Goal: Task Accomplishment & Management: Complete application form

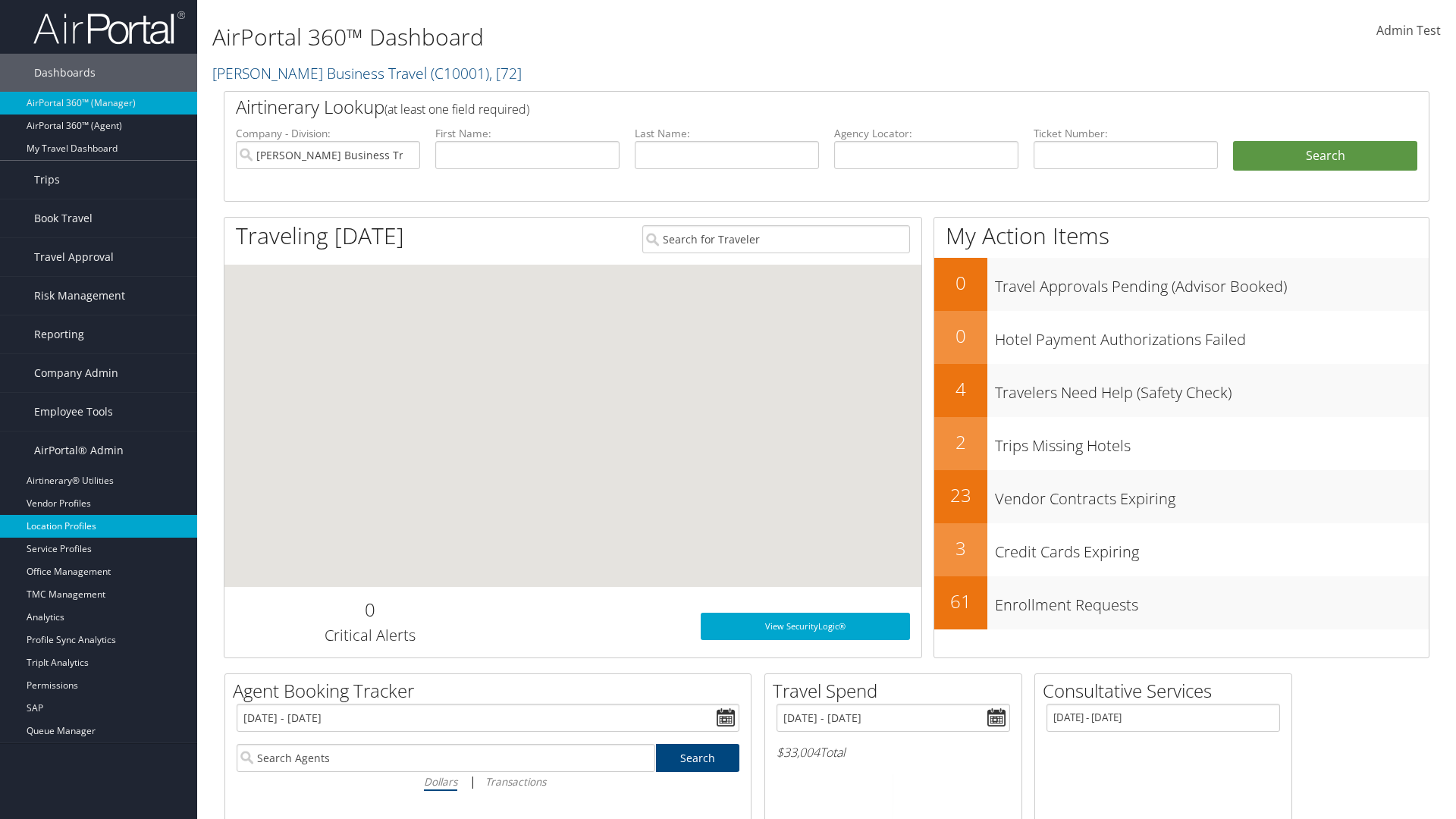
click at [98, 527] on link "Location Profiles" at bounding box center [98, 526] width 197 height 23
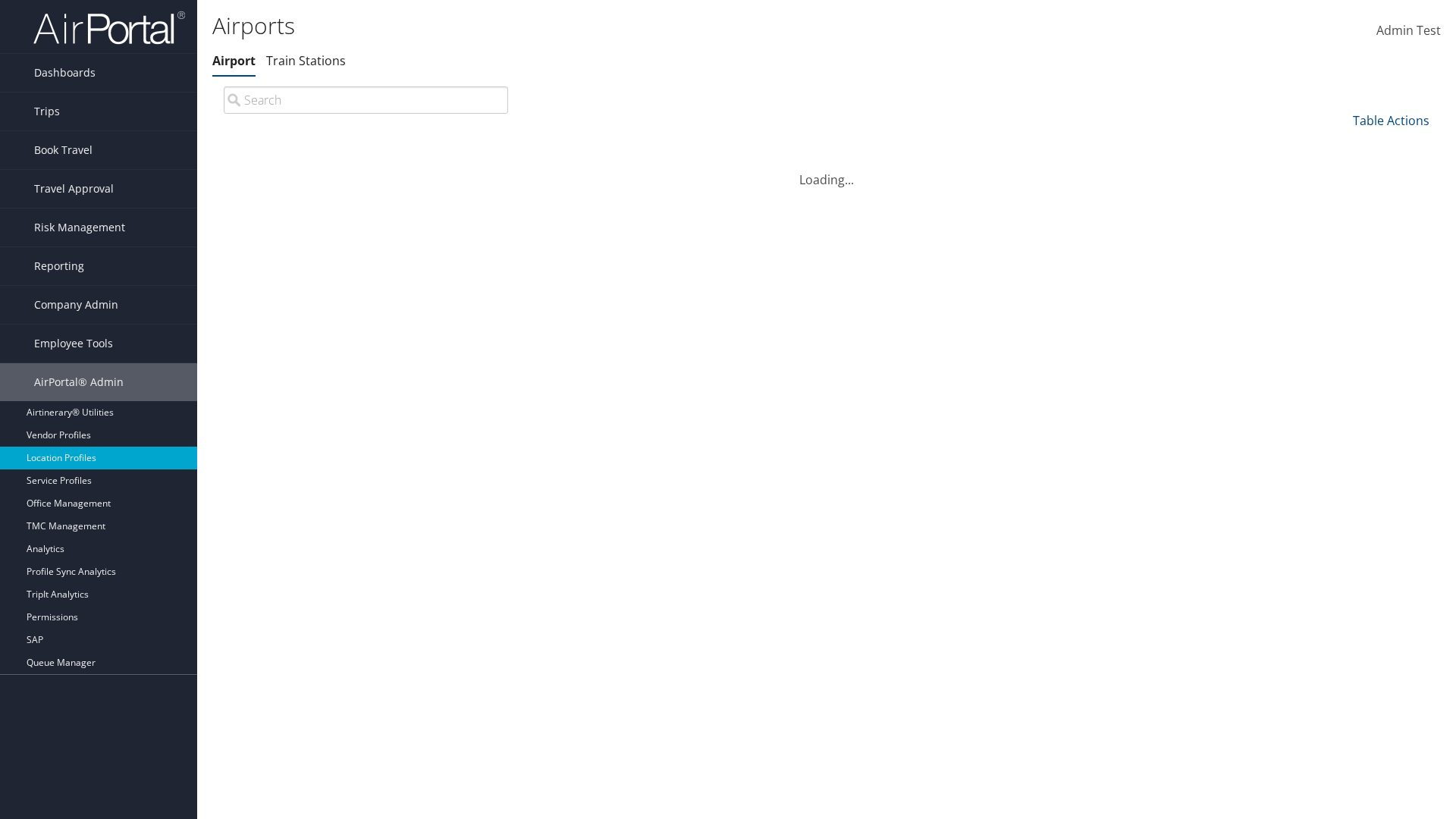
click at [1391, 120] on link "Table Actions" at bounding box center [1391, 120] width 76 height 17
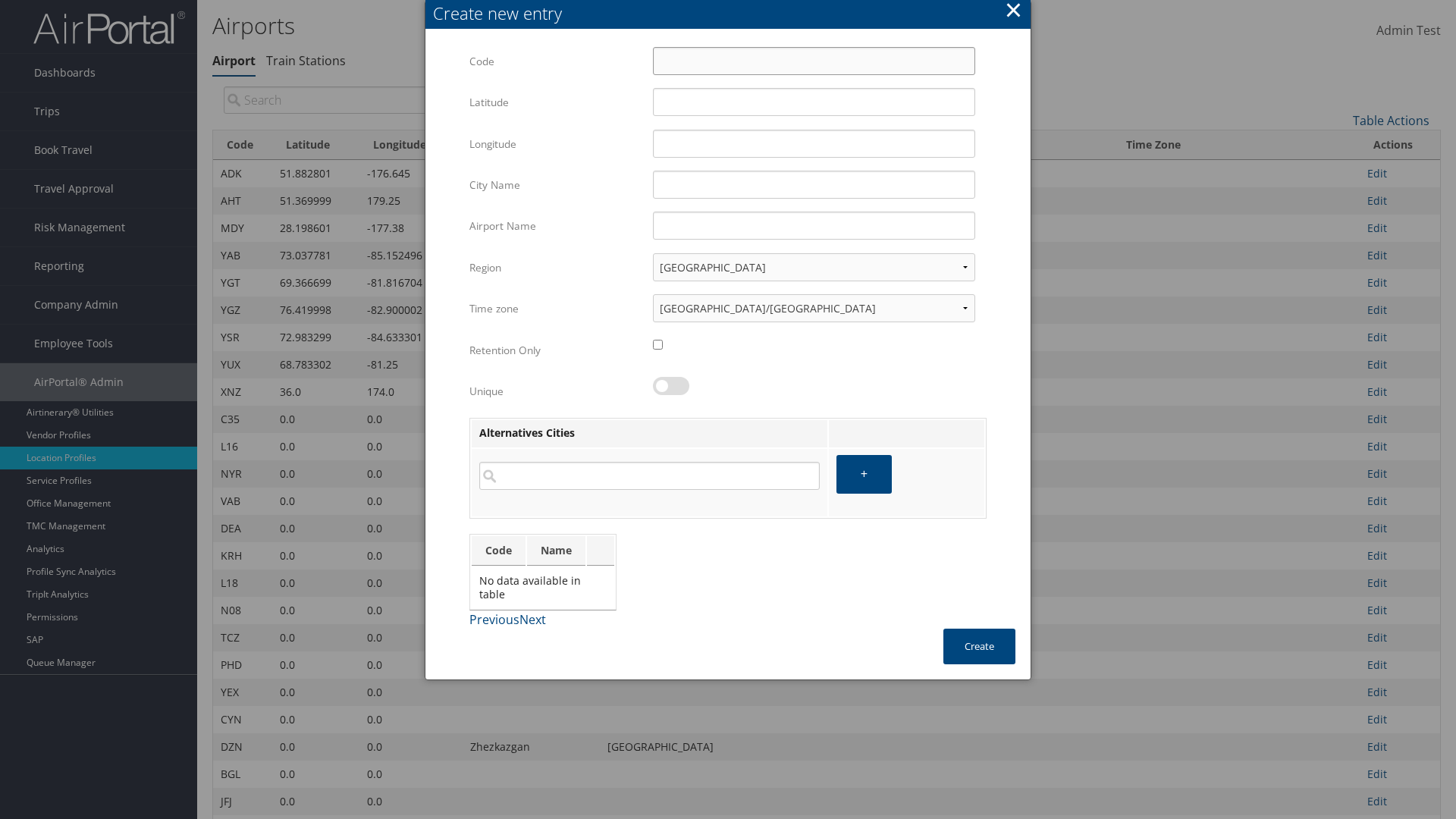
click at [814, 61] on input "Code" at bounding box center [814, 61] width 322 height 28
type input "<e"
click at [814, 102] on input "32.953182" at bounding box center [814, 102] width 322 height 28
type input "32.953182"
click at [814, 143] on input "12.016439" at bounding box center [814, 144] width 322 height 28
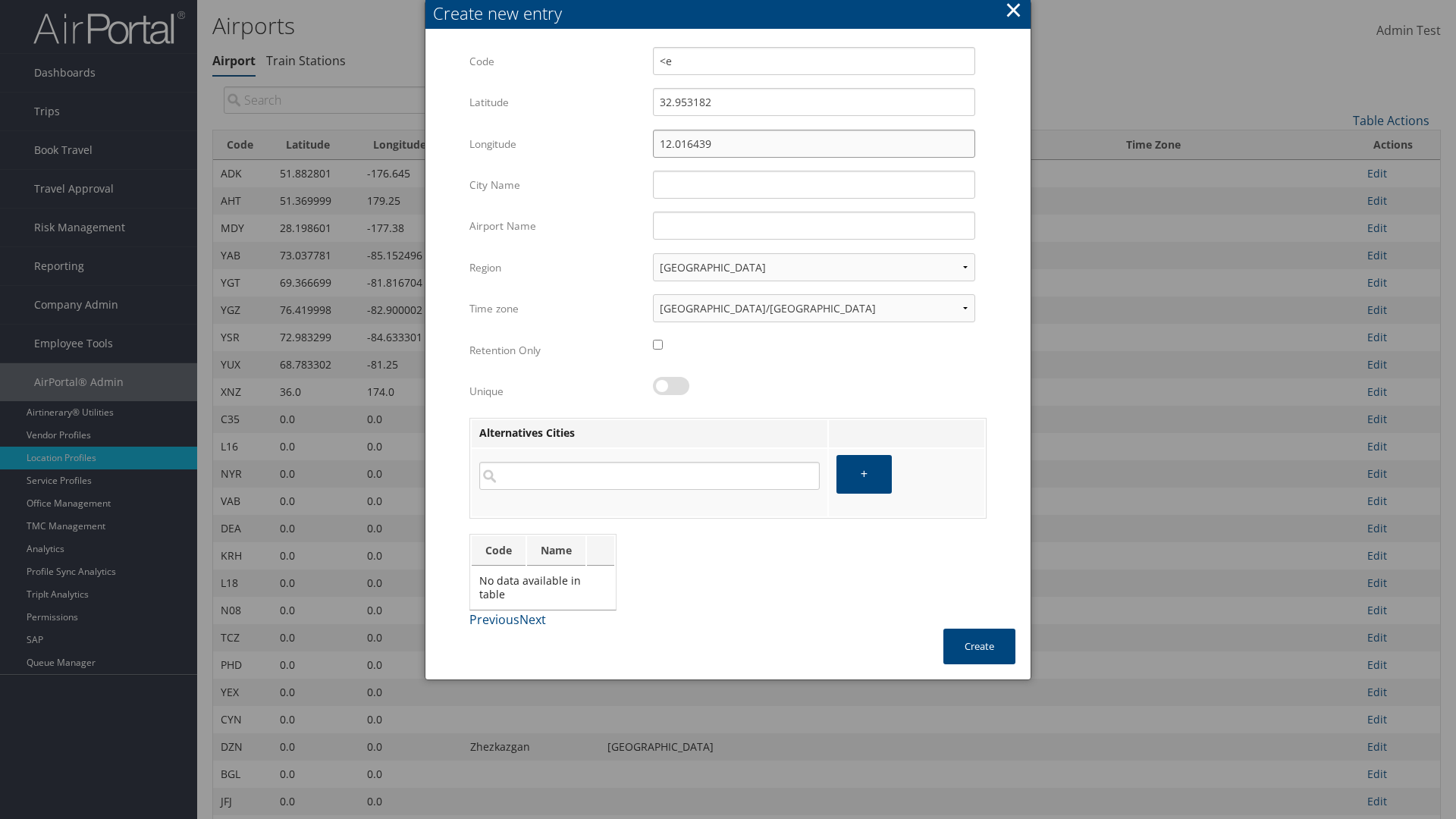
type input "12.016439"
click at [814, 184] on input "City Name" at bounding box center [814, 185] width 322 height 28
type input "Zwara"
type input "<e"
type input "Zwara"
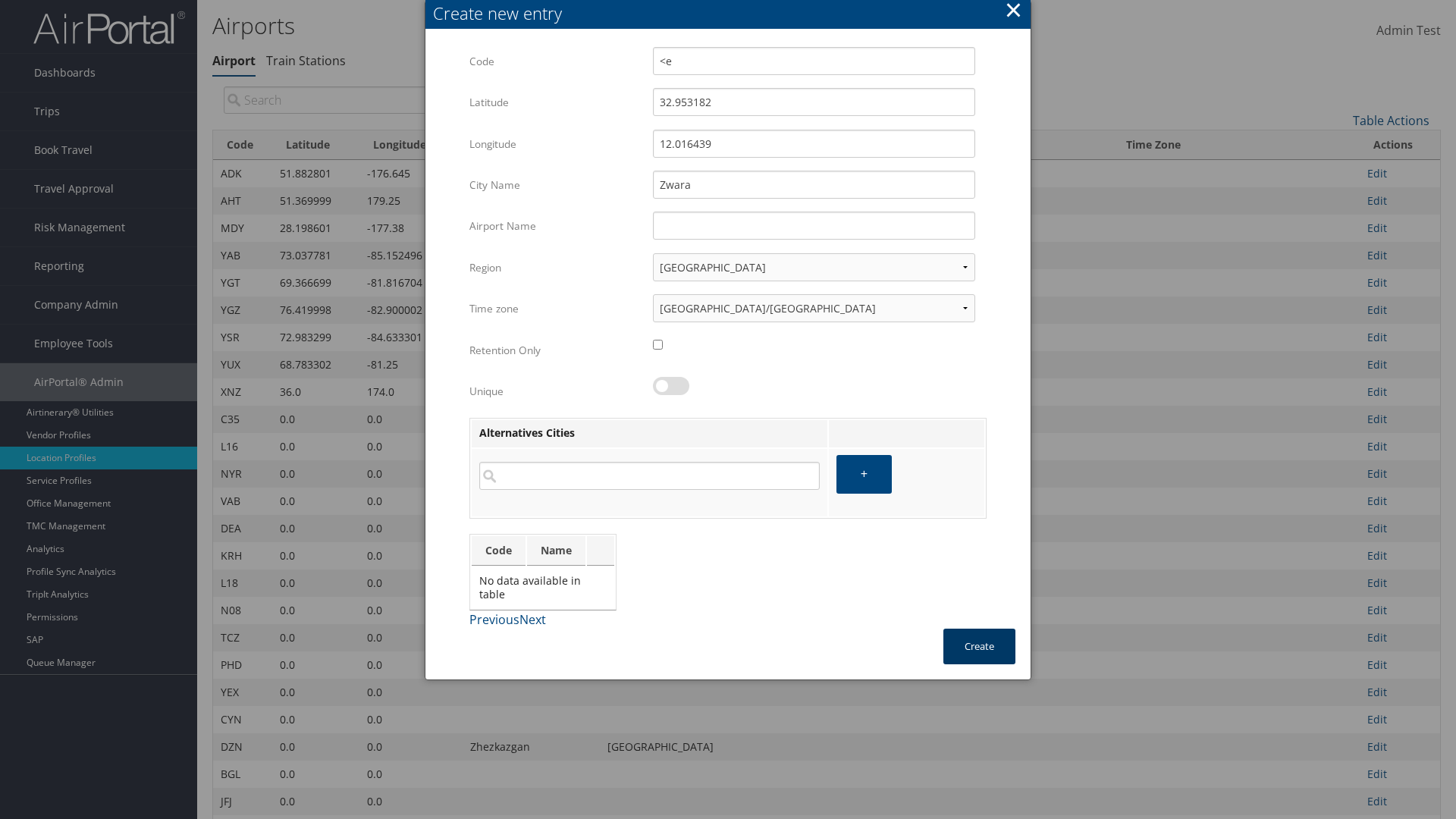
click at [979, 646] on button "Create" at bounding box center [979, 646] width 72 height 35
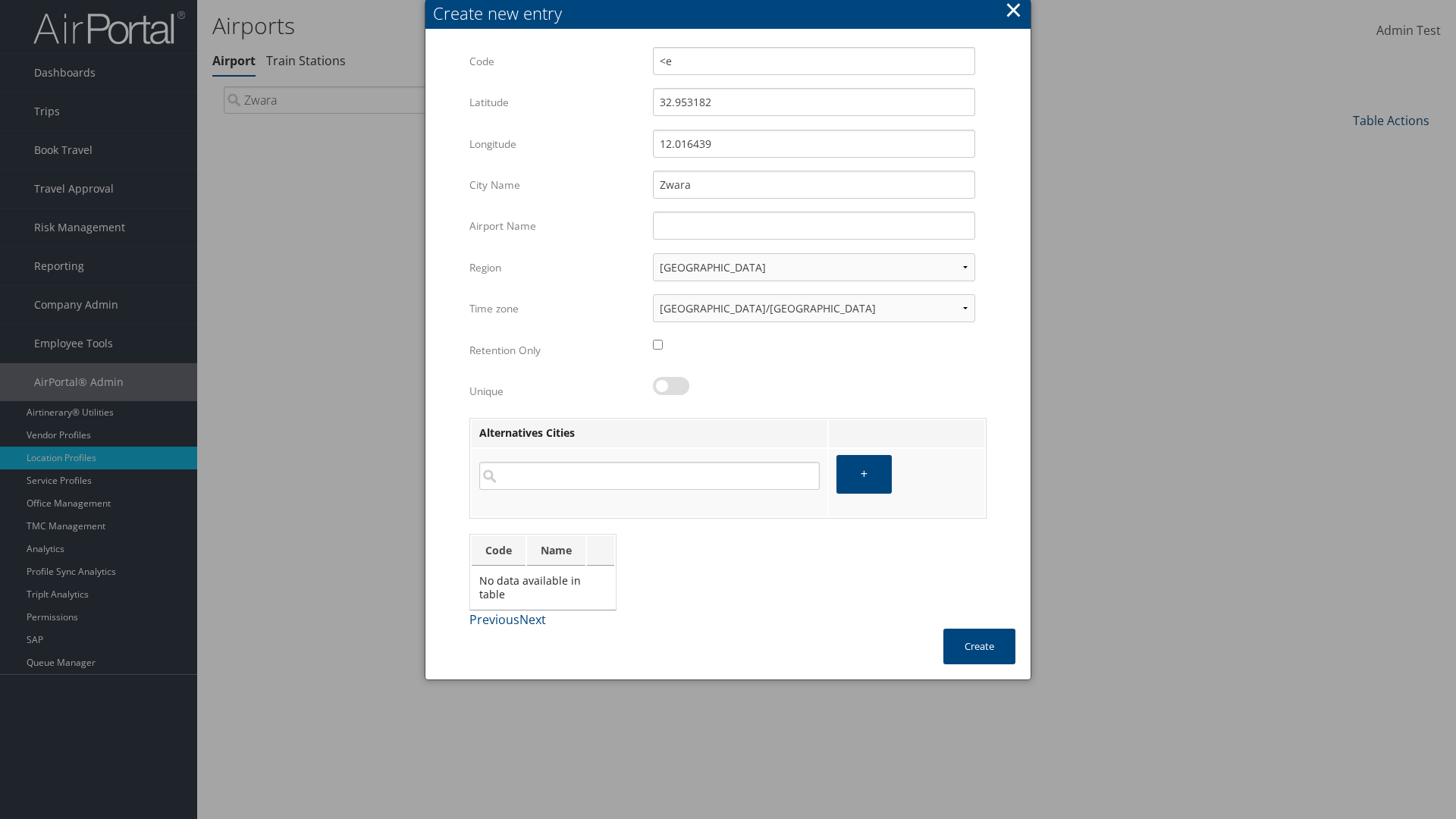
type input "Zwara"
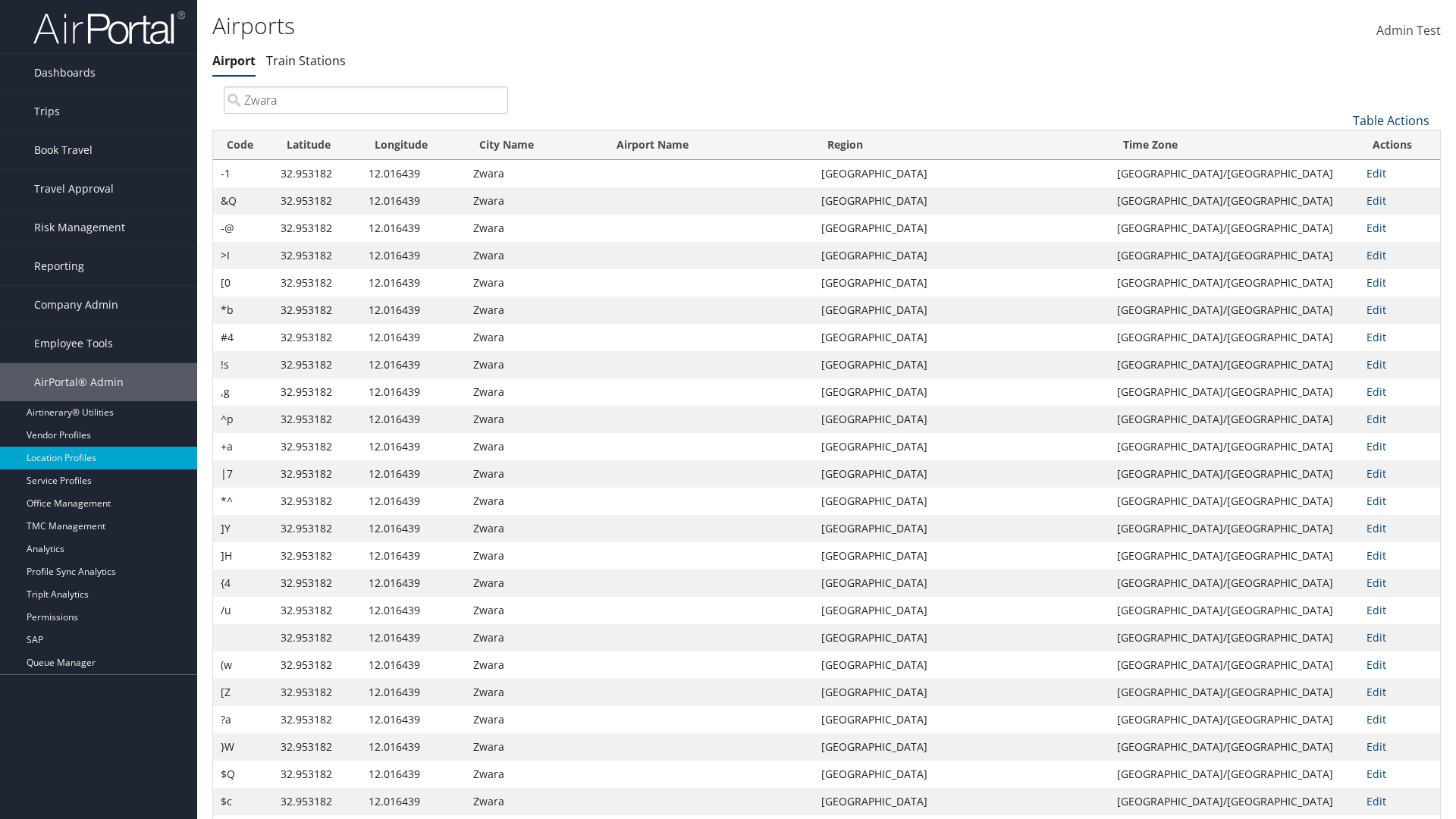
click at [1391, 120] on link "Table Actions" at bounding box center [1391, 120] width 76 height 17
click at [1339, 169] on link "Download Report" at bounding box center [1339, 169] width 199 height 26
click at [1391, 120] on link "Table Actions" at bounding box center [1391, 120] width 76 height 17
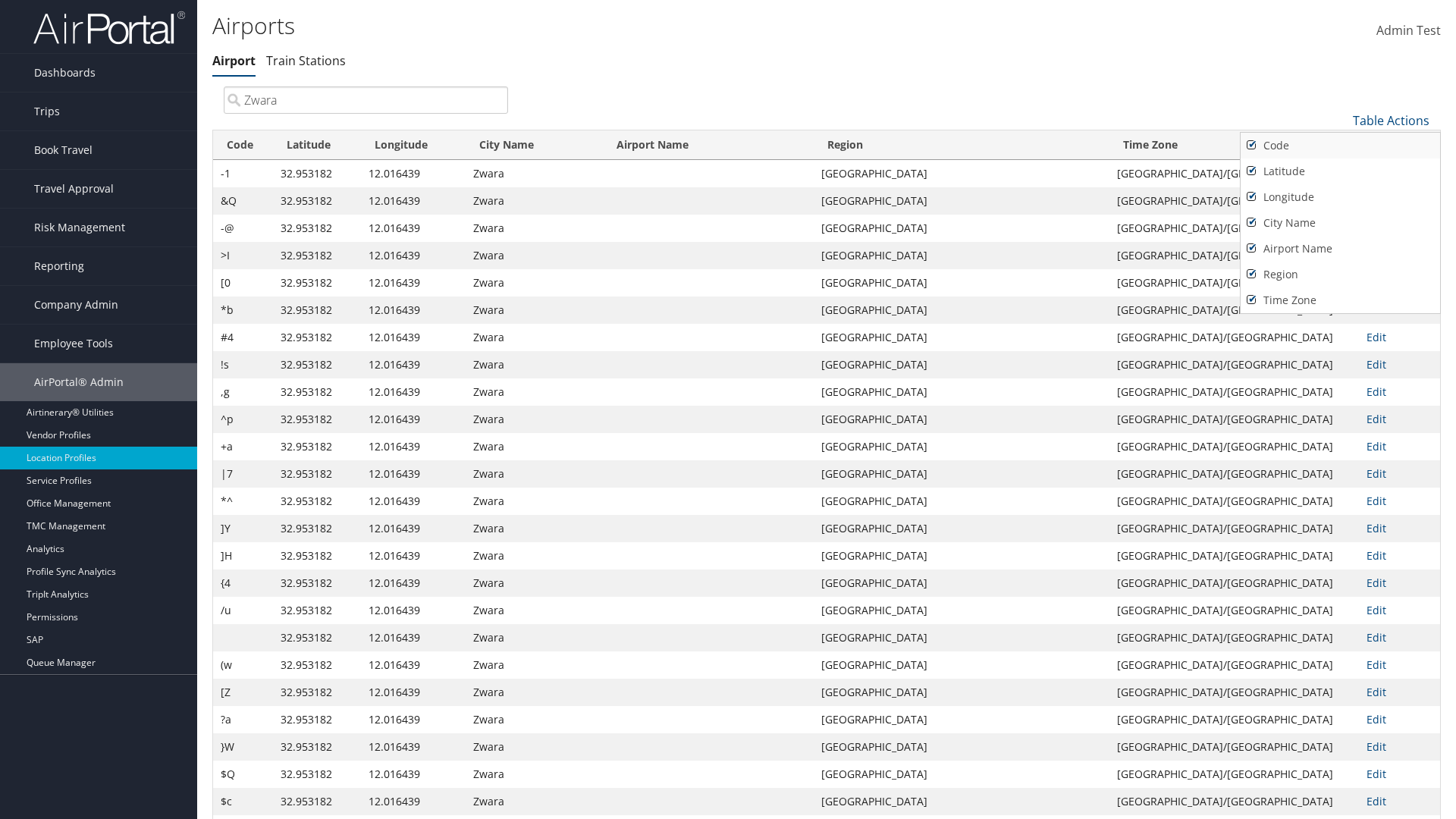
click at [1339, 145] on link "Code" at bounding box center [1339, 145] width 199 height 26
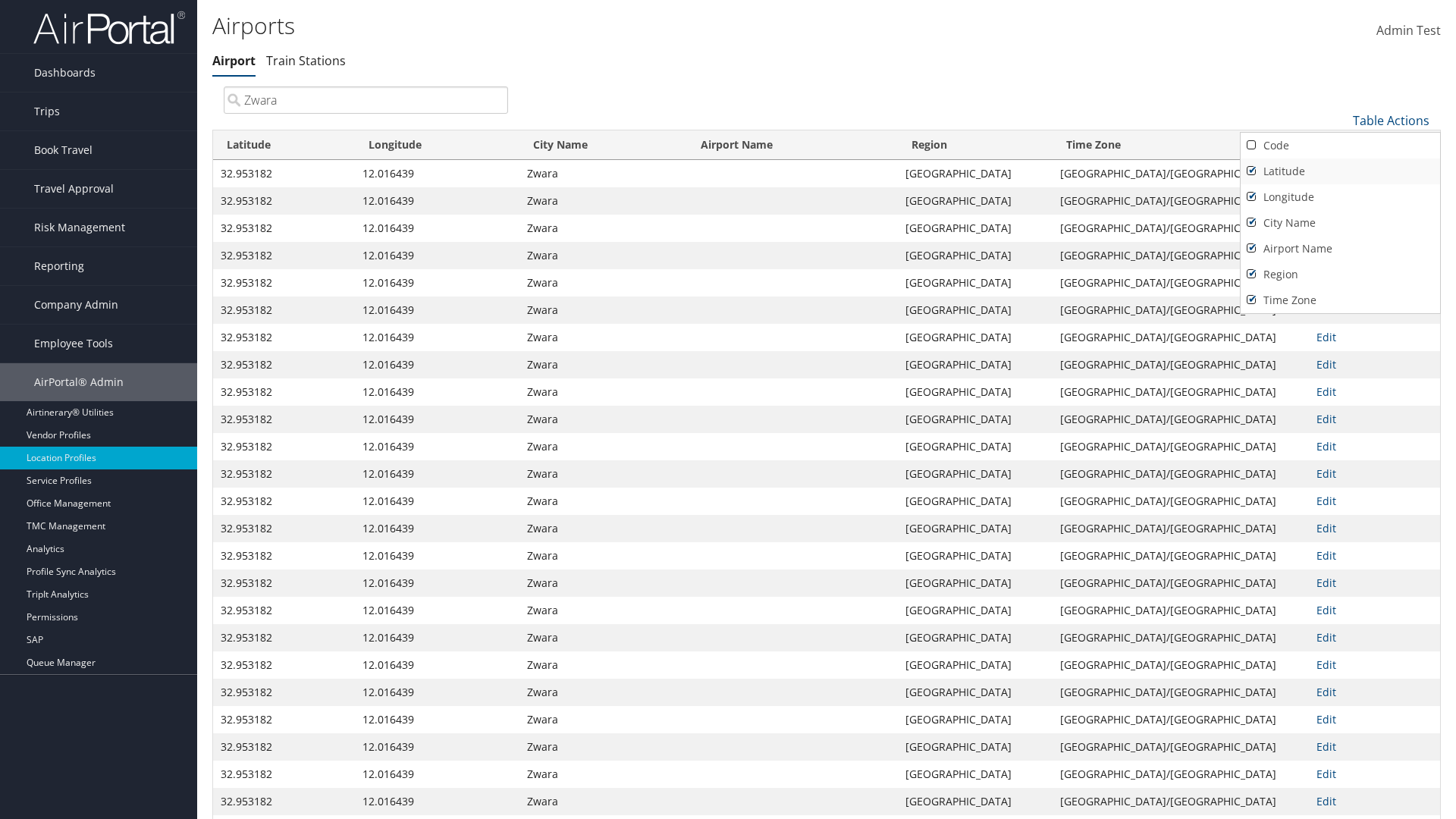
click at [1339, 171] on link "Latitude" at bounding box center [1339, 171] width 199 height 26
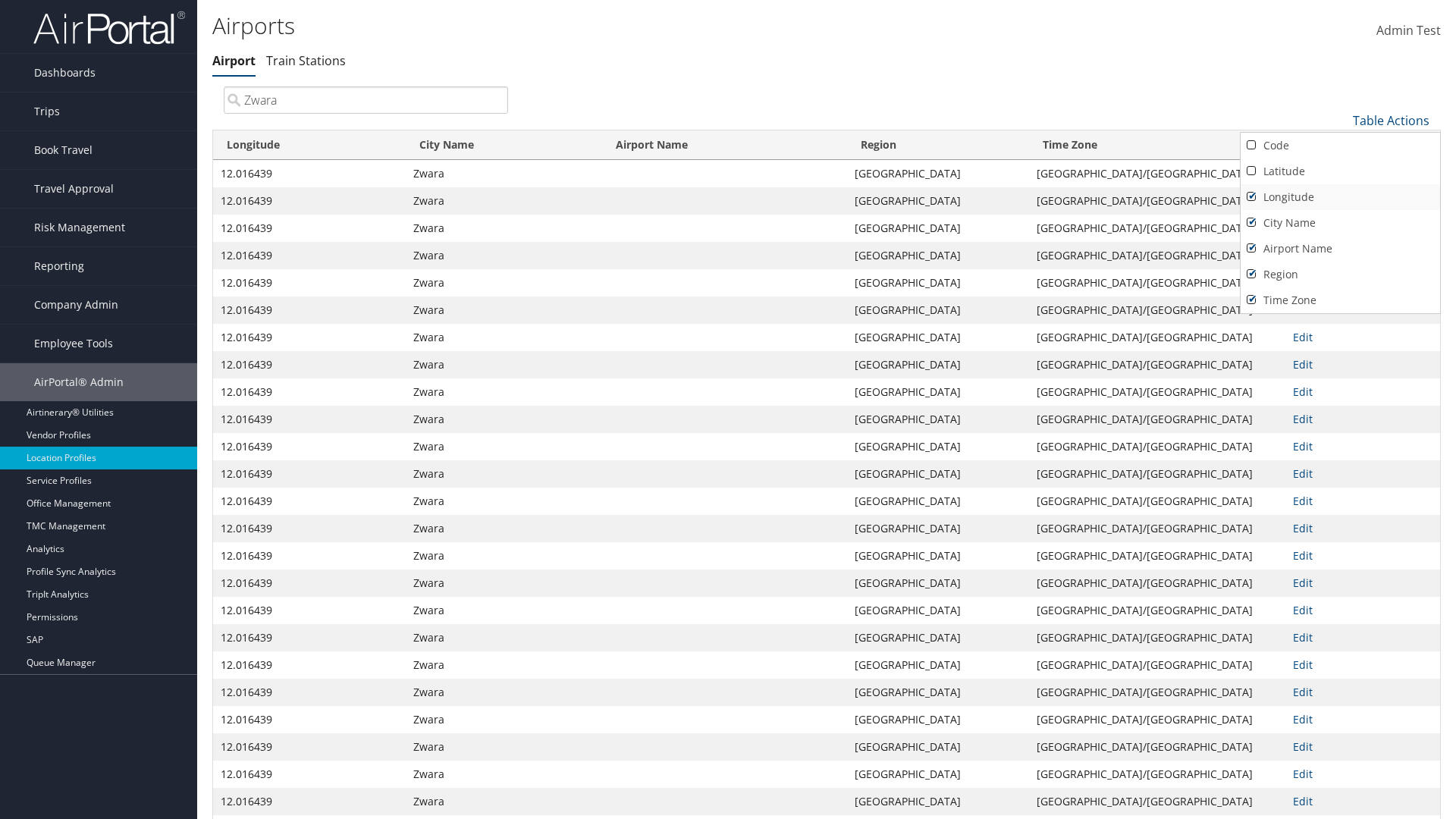
click at [1339, 196] on link "Longitude" at bounding box center [1339, 197] width 199 height 26
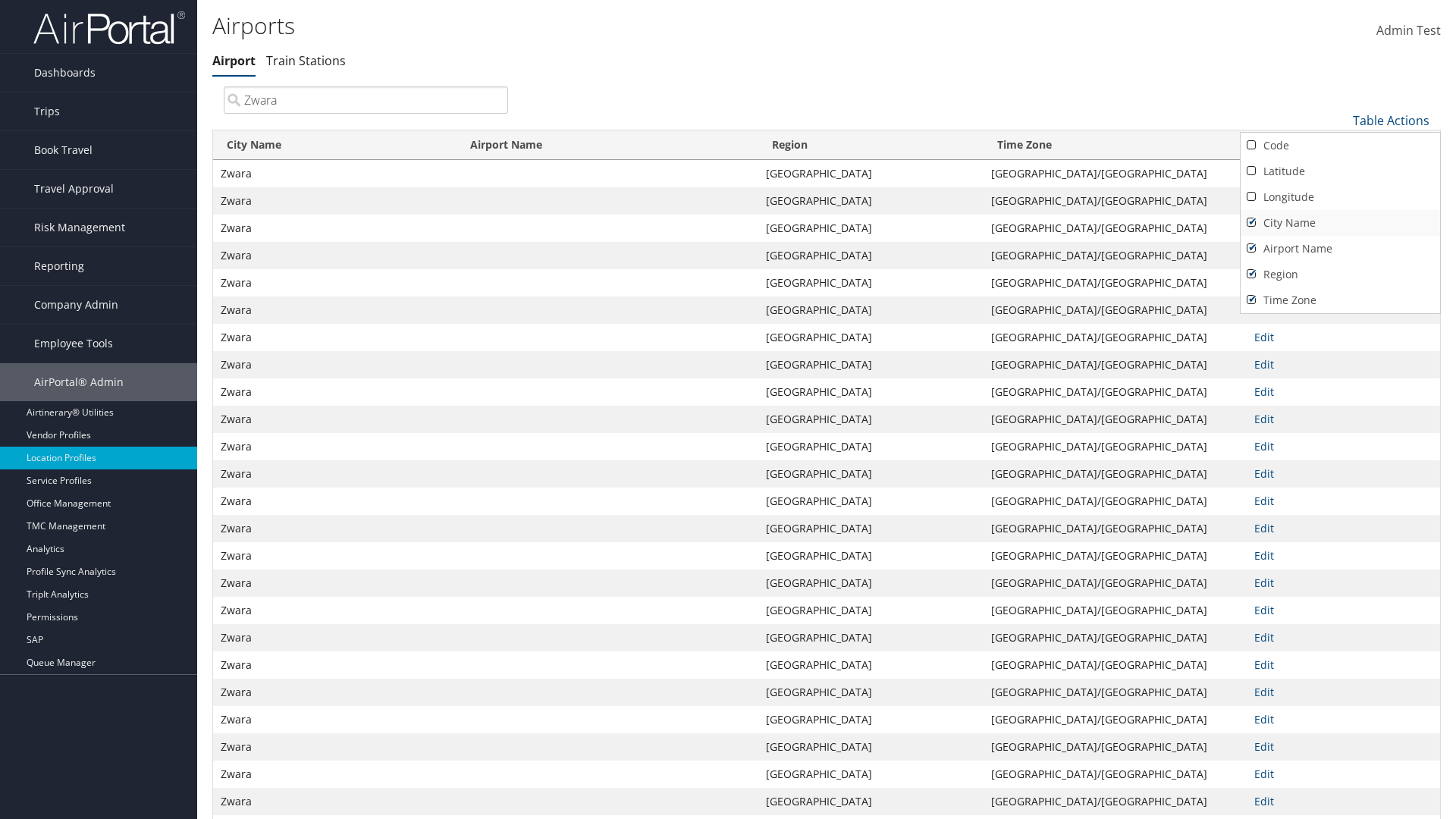
click at [1339, 222] on link "City Name" at bounding box center [1339, 223] width 199 height 26
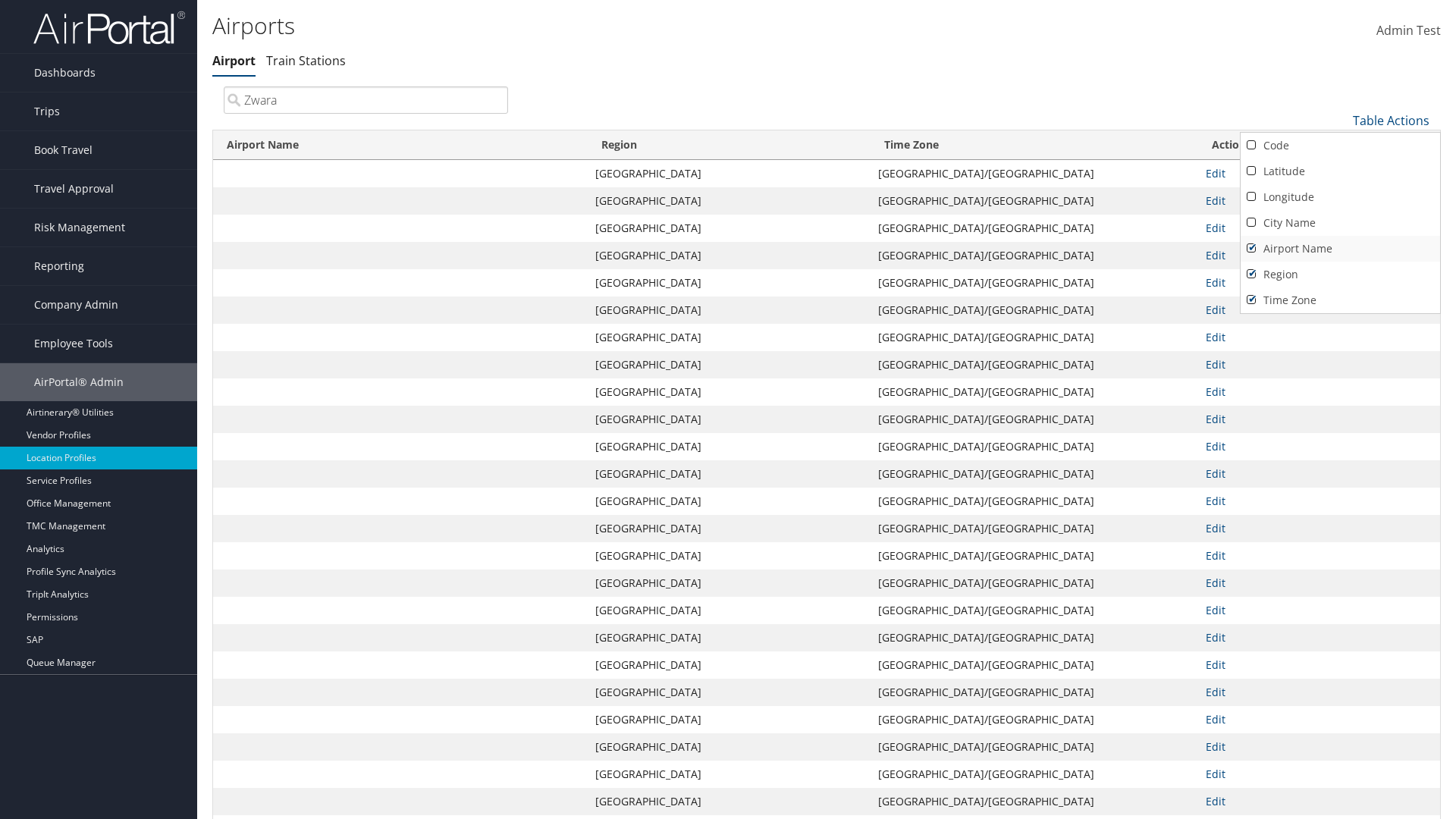
click at [1339, 248] on link "Airport Name" at bounding box center [1339, 248] width 199 height 26
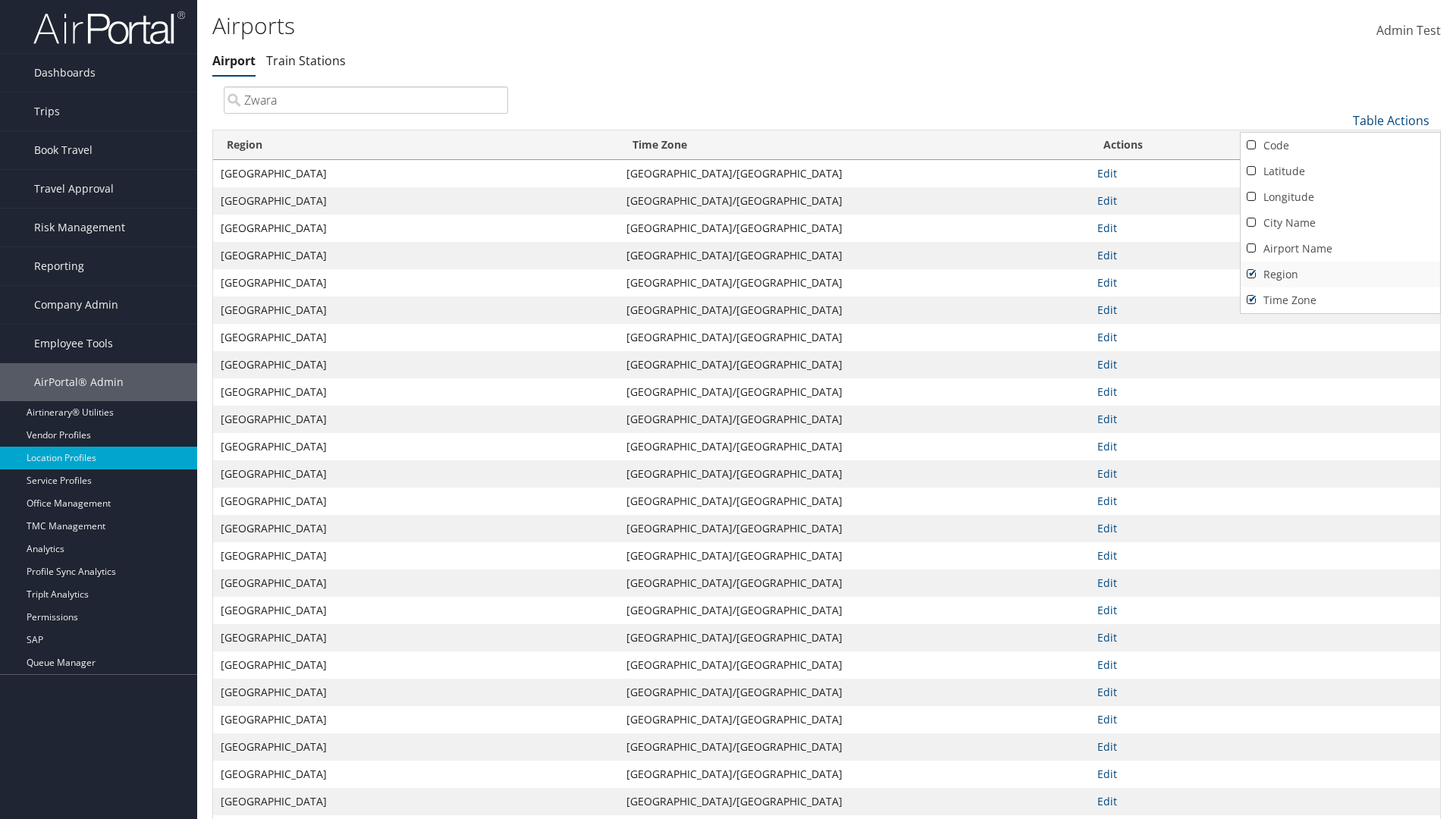
click at [1339, 274] on link "Region" at bounding box center [1339, 274] width 199 height 26
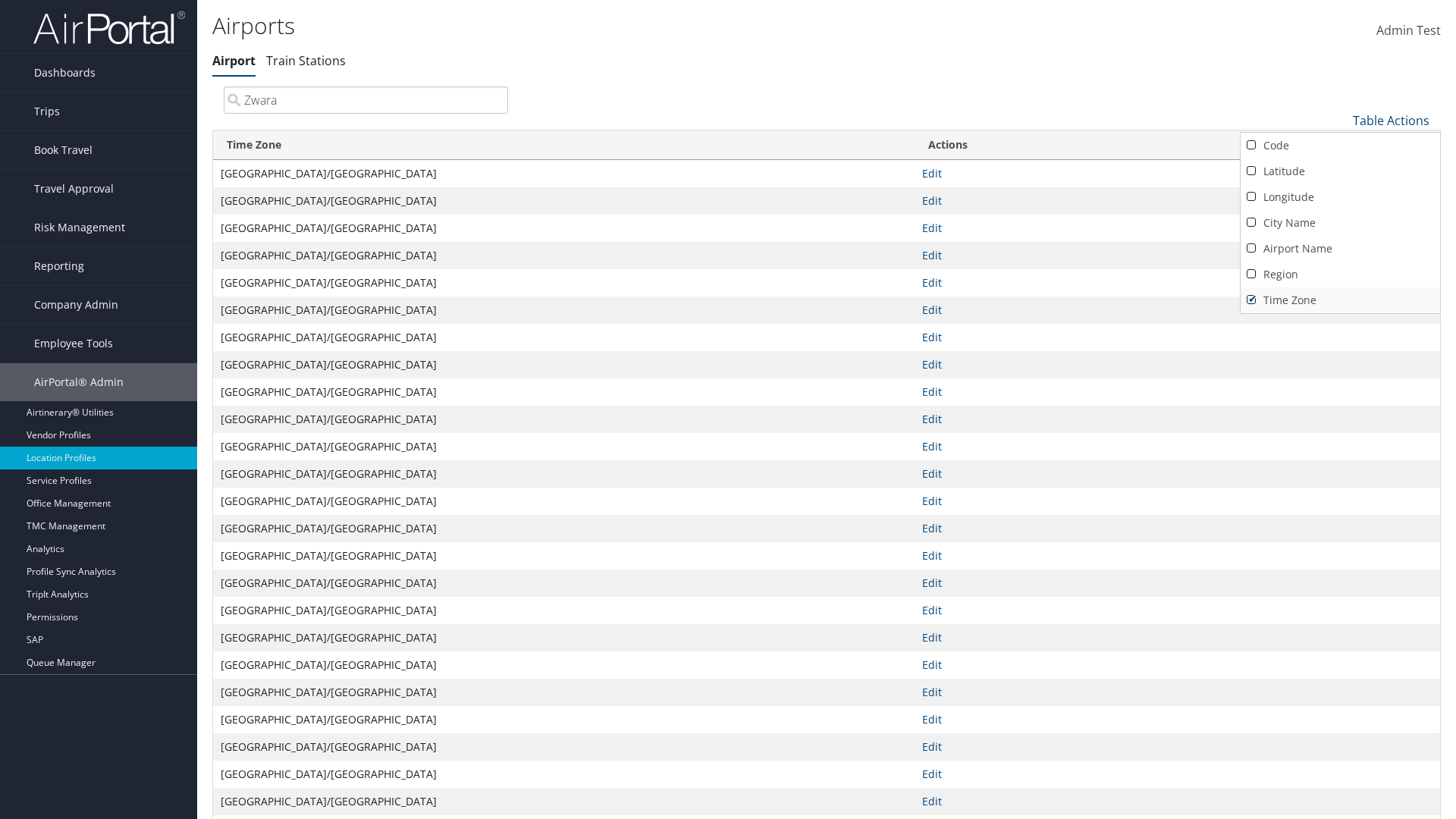
click at [1339, 300] on link "Time Zone" at bounding box center [1339, 300] width 199 height 26
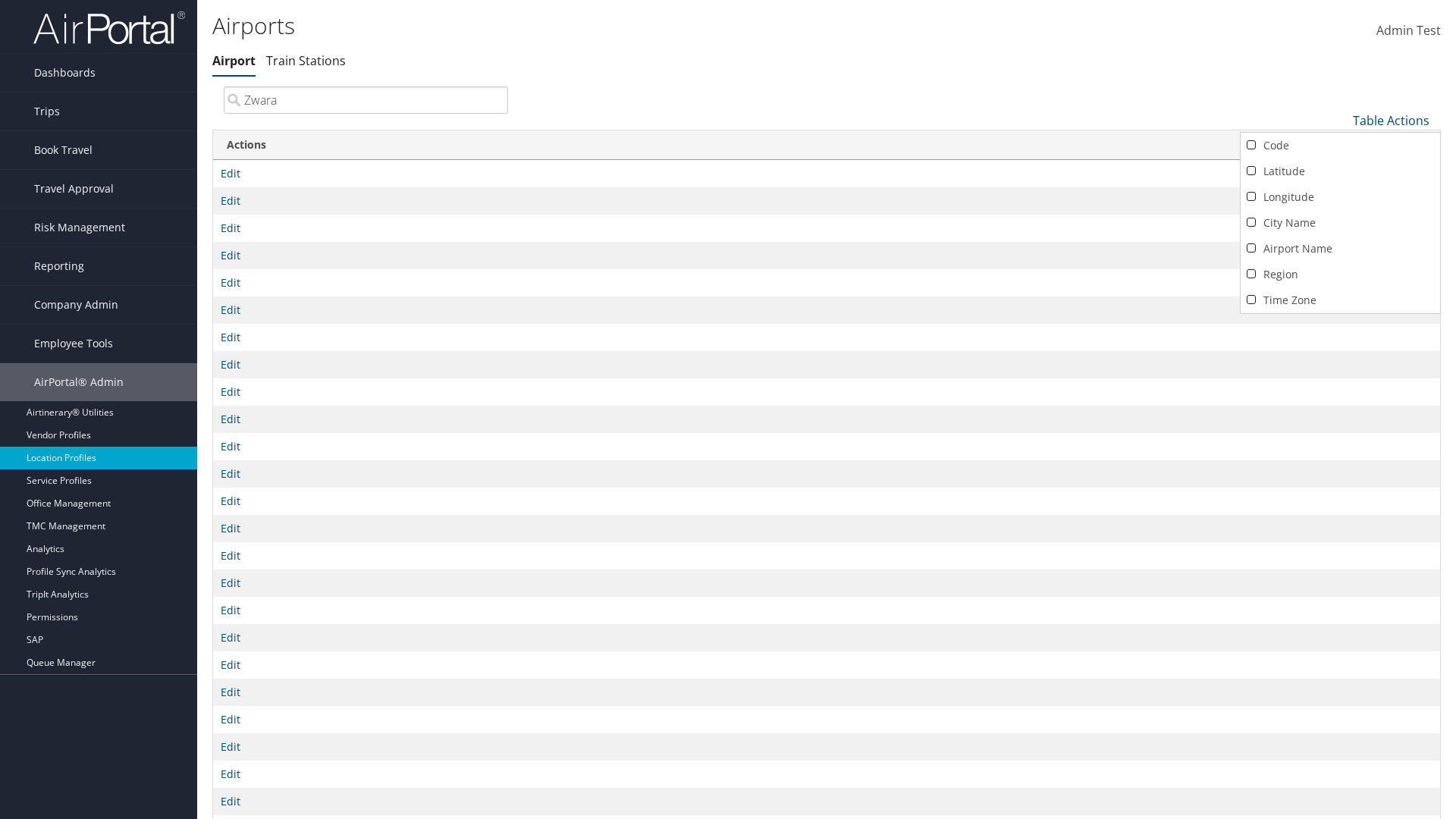
click at [728, 410] on div at bounding box center [728, 409] width 1456 height 819
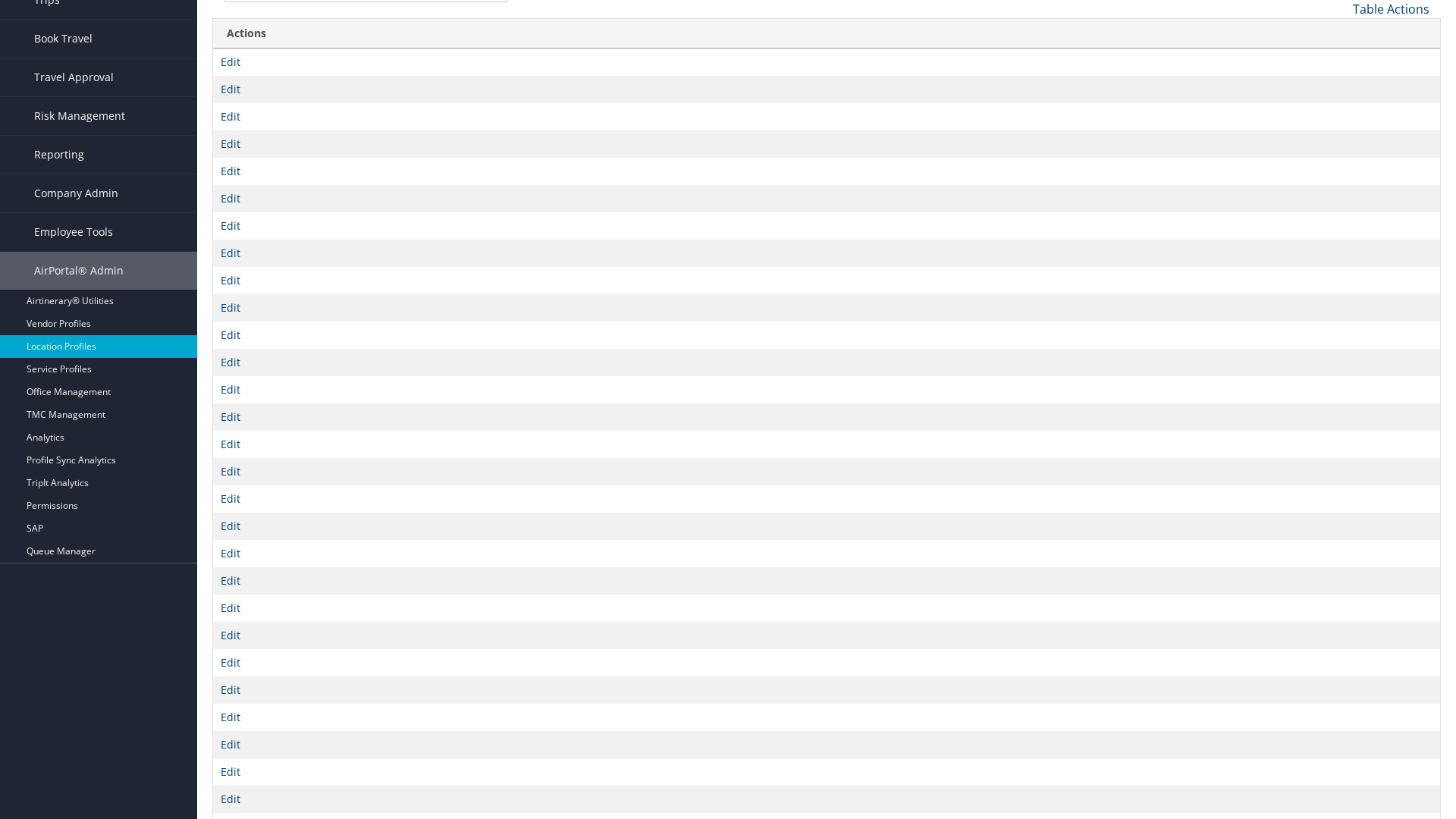
click at [1391, 9] on link "Table Actions" at bounding box center [1391, 9] width 76 height 17
click at [1339, 33] on link "Code" at bounding box center [1339, 34] width 199 height 26
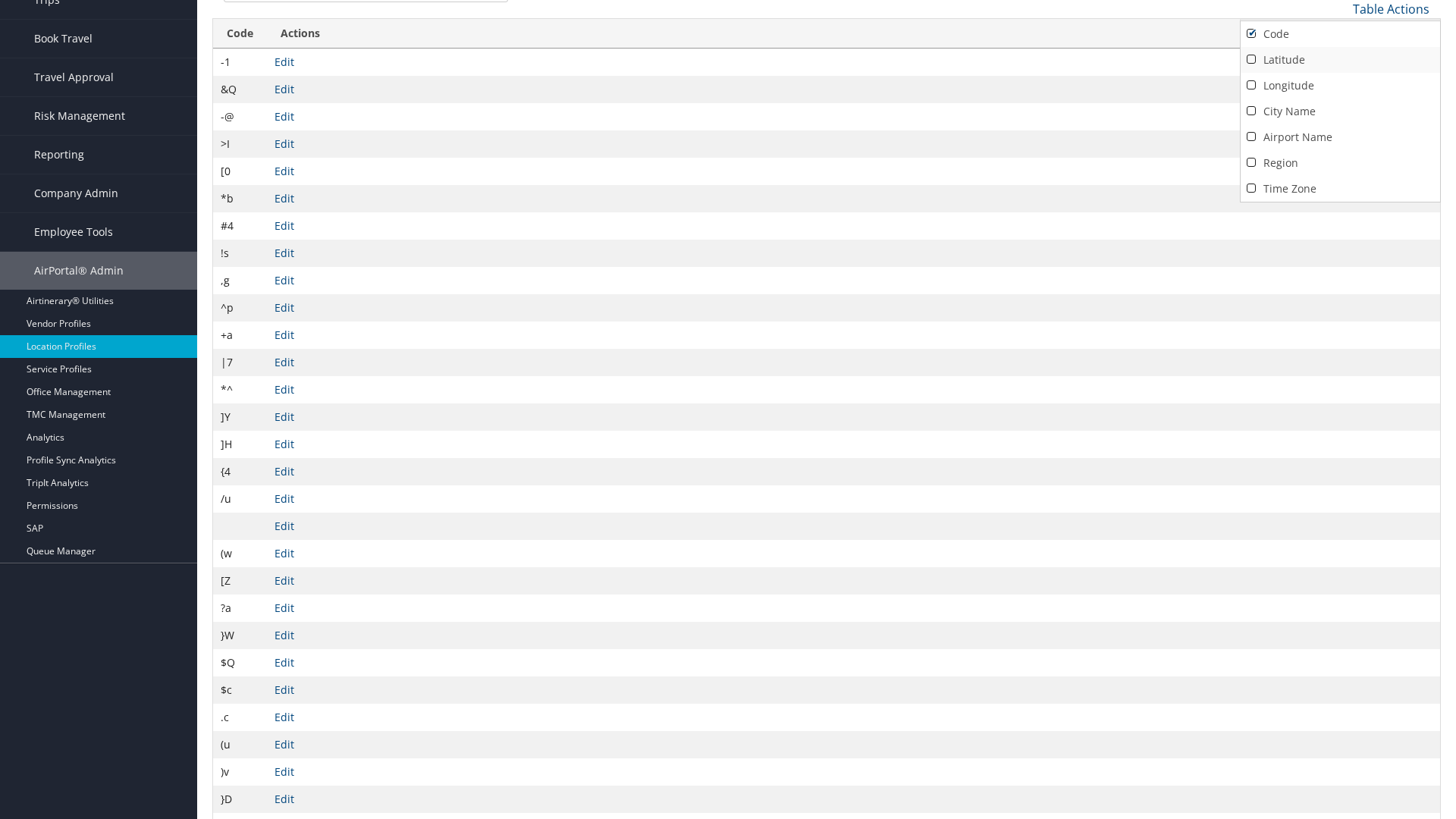
click at [1339, 59] on link "Latitude" at bounding box center [1339, 60] width 199 height 26
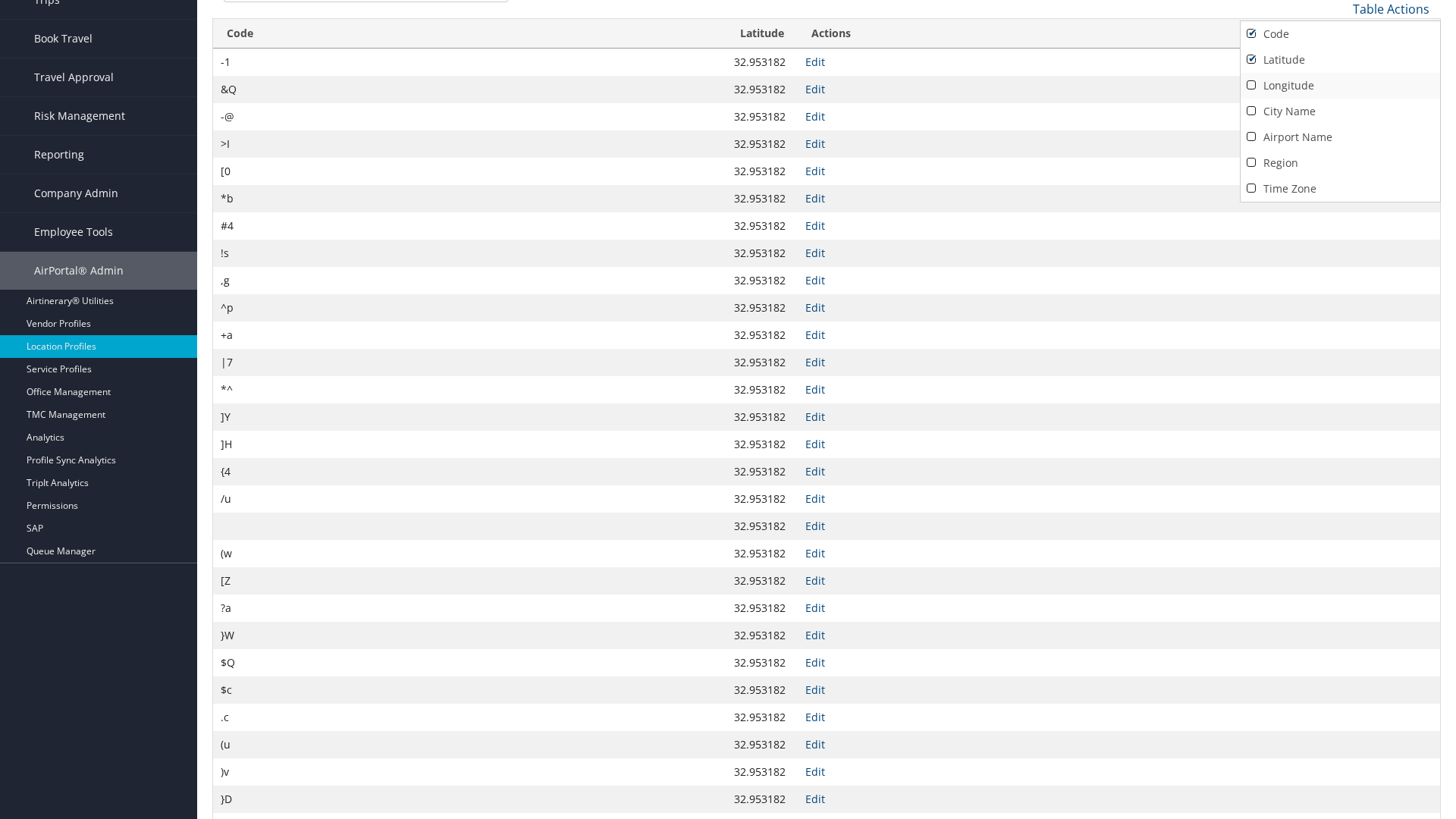
click at [1339, 85] on link "Longitude" at bounding box center [1339, 85] width 199 height 26
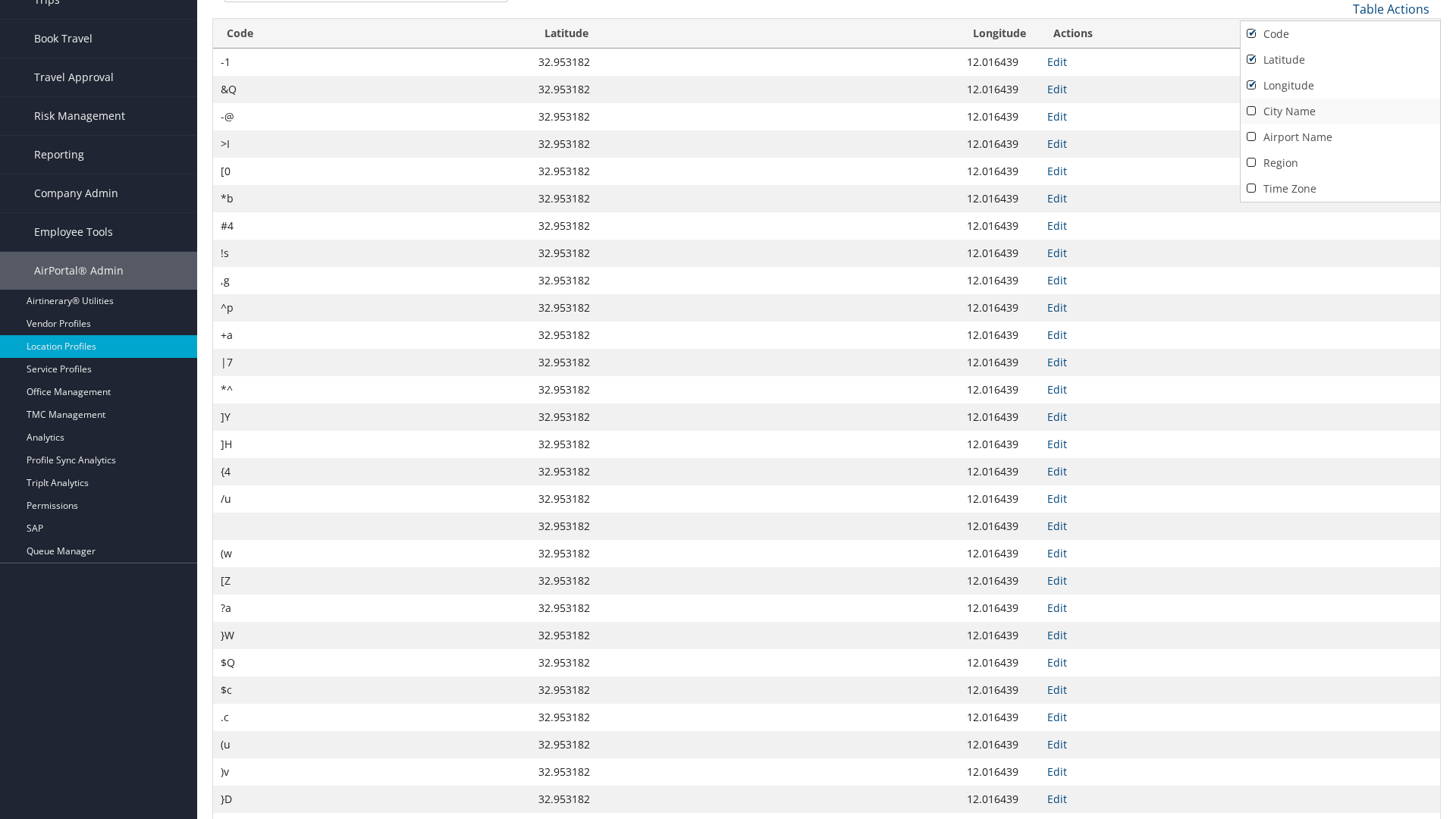
click at [1339, 110] on link "City Name" at bounding box center [1339, 111] width 199 height 26
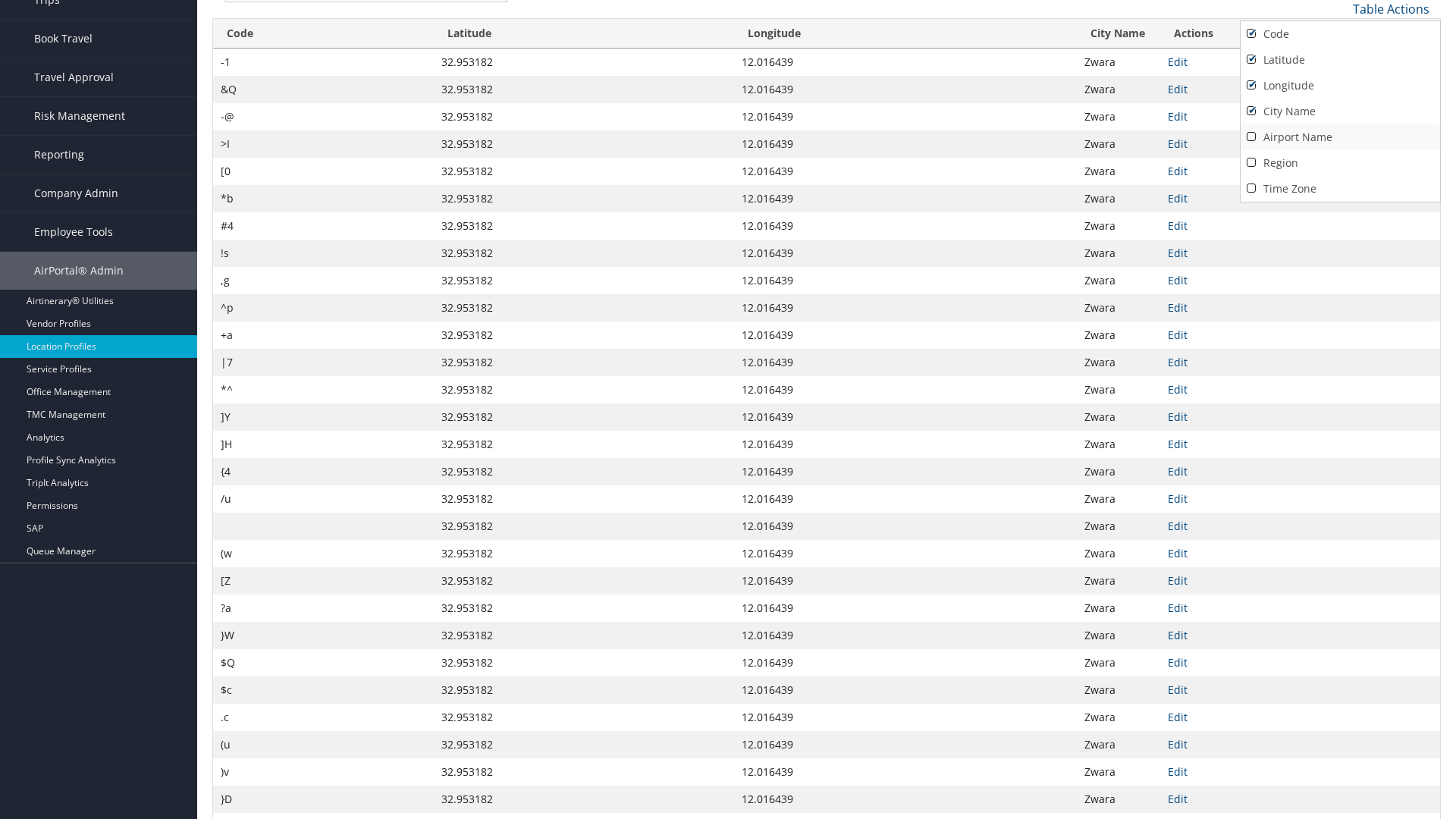
click at [1339, 136] on link "Airport Name" at bounding box center [1339, 137] width 199 height 26
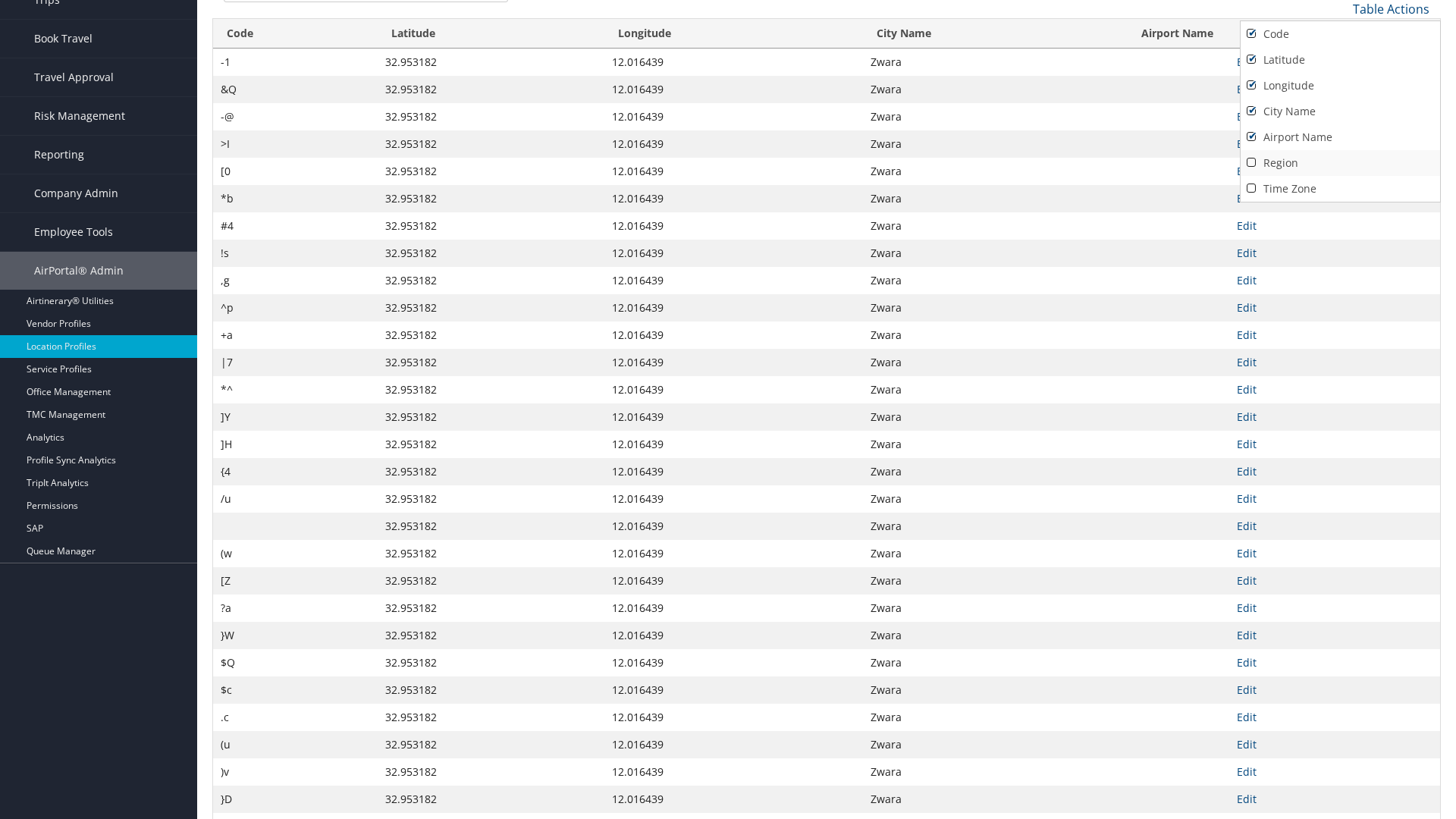
click at [1339, 162] on link "Region" at bounding box center [1339, 163] width 199 height 26
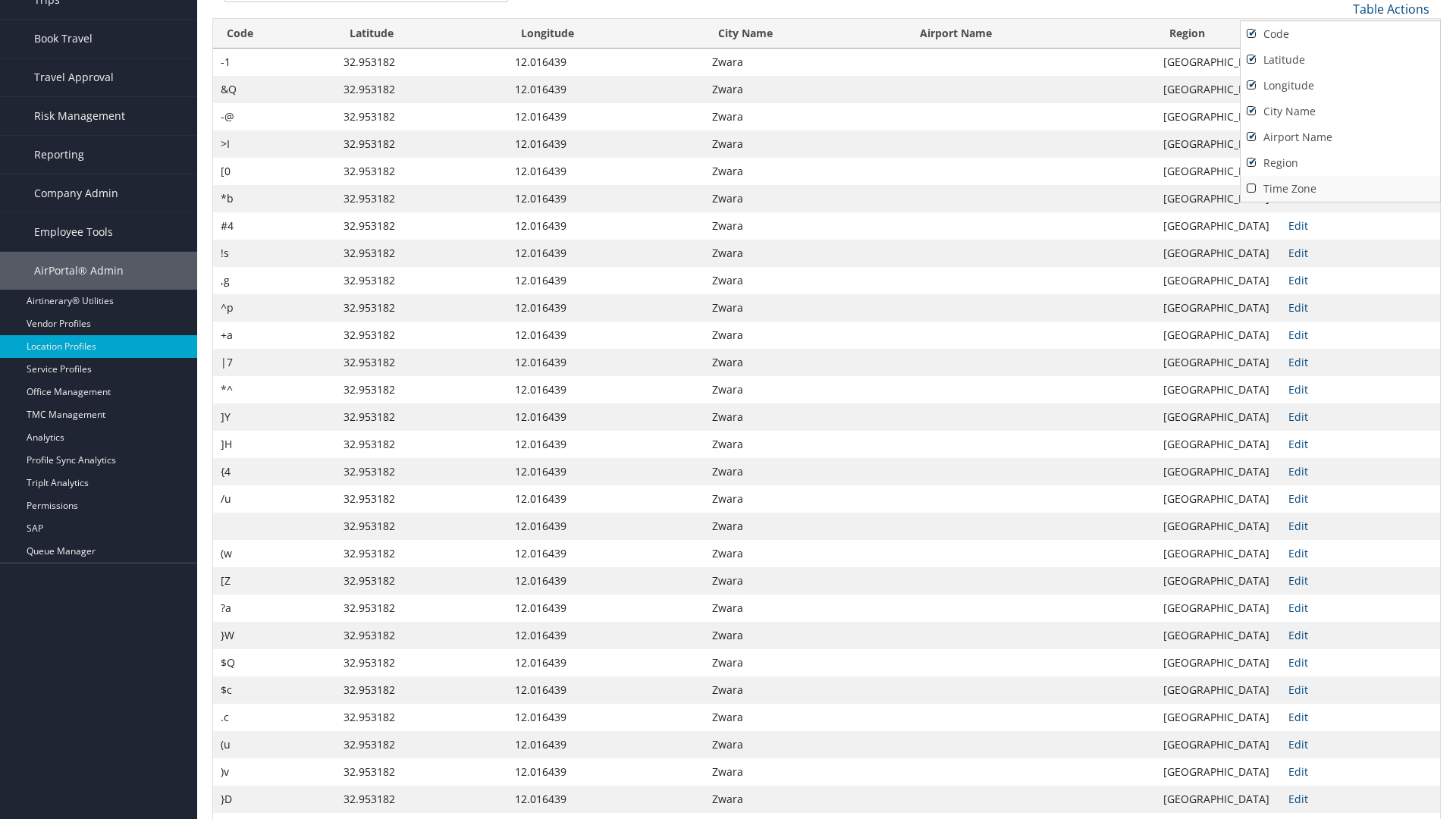
click at [1339, 188] on link "Time Zone" at bounding box center [1339, 188] width 199 height 26
